Goal: Navigation & Orientation: Find specific page/section

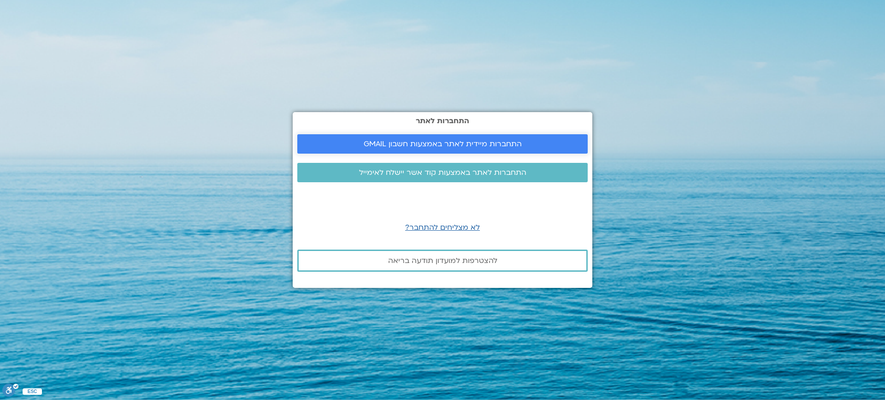
click at [438, 142] on span "התחברות מיידית לאתר באמצעות חשבון GMAIL" at bounding box center [443, 144] width 158 height 8
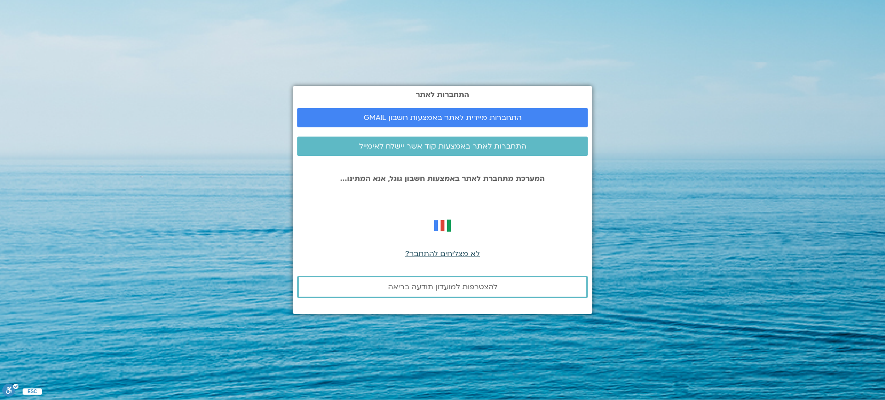
click at [436, 254] on span "לא מצליחים להתחבר?" at bounding box center [442, 253] width 75 height 10
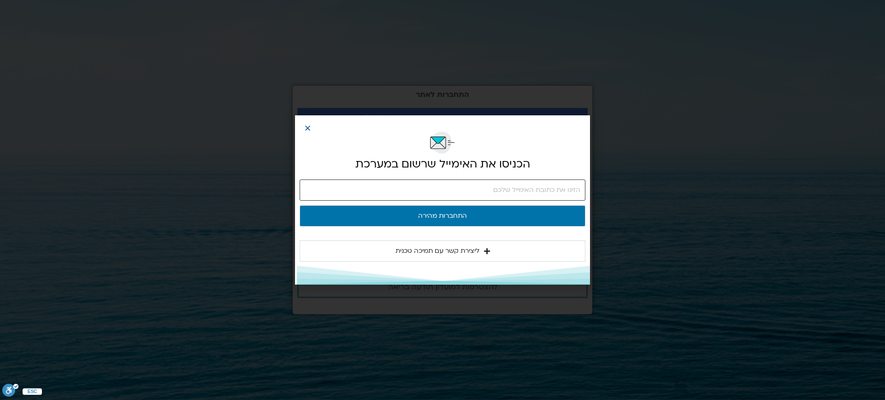
click at [566, 189] on input "email" at bounding box center [443, 189] width 286 height 21
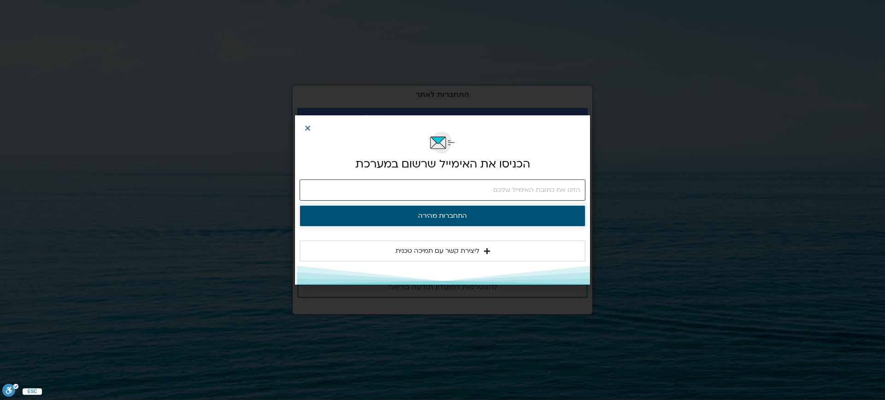
type input "[EMAIL_ADDRESS][DOMAIN_NAME]"
click at [431, 213] on button "התחברות מהירה" at bounding box center [443, 215] width 286 height 21
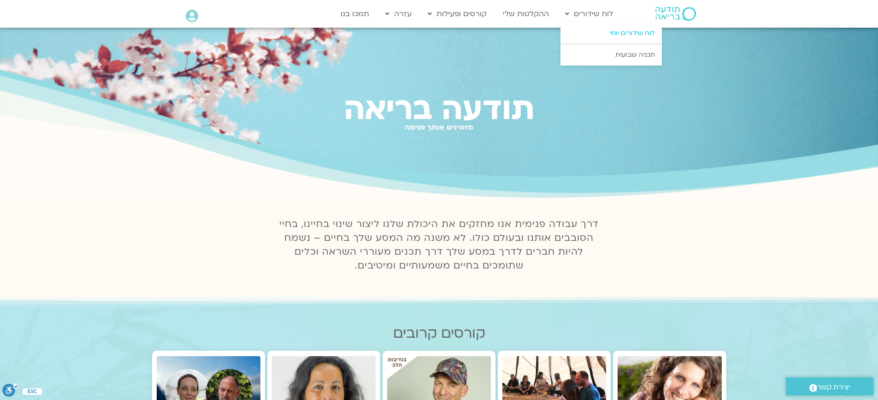
click at [613, 32] on link "לוח שידורים יומי" at bounding box center [611, 33] width 101 height 21
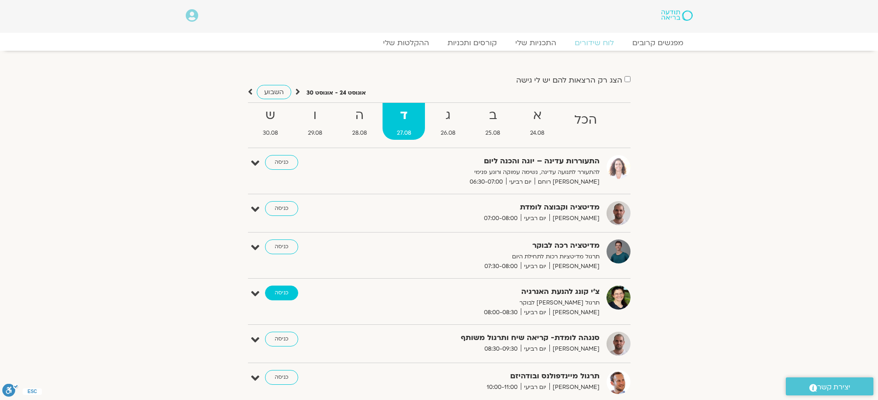
click at [282, 291] on link "כניסה" at bounding box center [281, 292] width 33 height 15
